Goal: Transaction & Acquisition: Purchase product/service

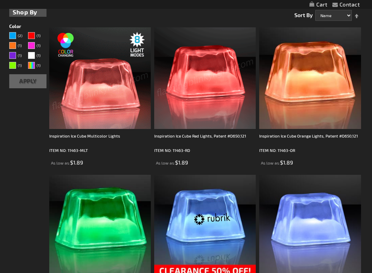
scroll to position [116, 0]
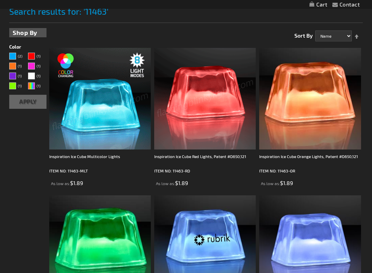
click at [101, 71] on img at bounding box center [99, 98] width 101 height 101
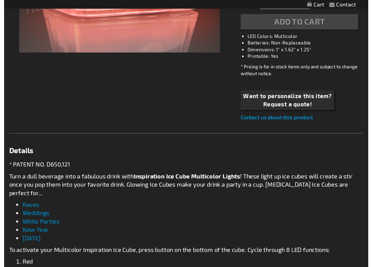
scroll to position [273, 0]
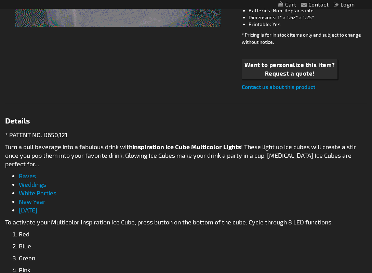
type input "5659"
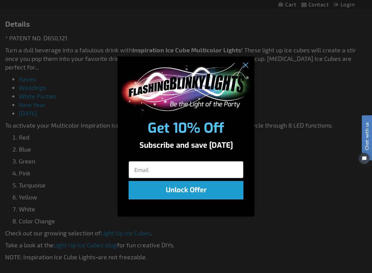
scroll to position [547, 0]
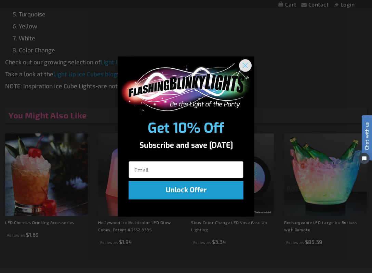
click at [246, 64] on circle "Close dialog" at bounding box center [245, 64] width 11 height 11
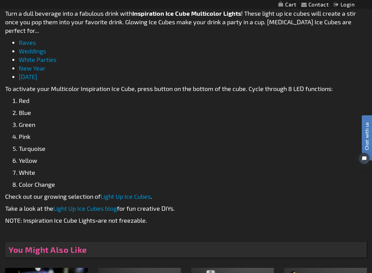
scroll to position [410, 0]
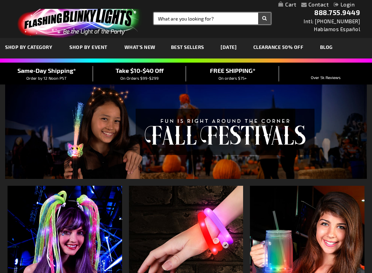
click at [165, 18] on input "Search" at bounding box center [212, 19] width 117 height 12
type input "10856"
click at [258, 13] on button "Search" at bounding box center [264, 19] width 13 height 12
